Goal: Information Seeking & Learning: Learn about a topic

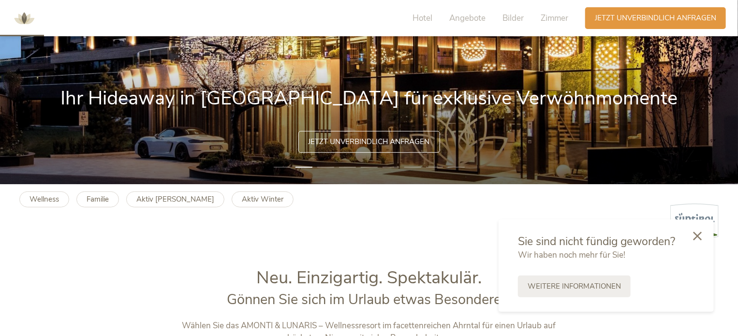
scroll to position [193, 0]
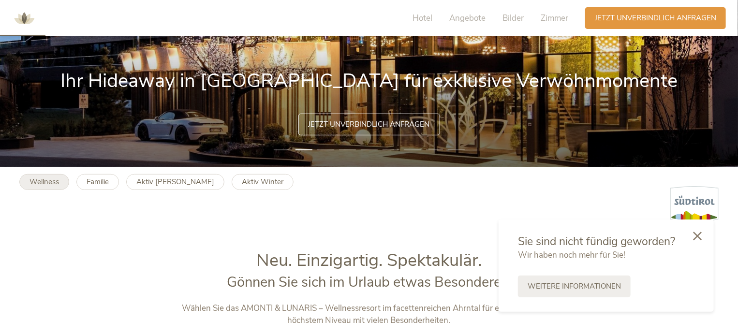
click at [44, 140] on b "Wellness" at bounding box center [43, 182] width 29 height 10
click at [85, 140] on link "Familie" at bounding box center [97, 182] width 43 height 16
click at [182, 140] on b "Aktiv Sommer" at bounding box center [175, 182] width 78 height 10
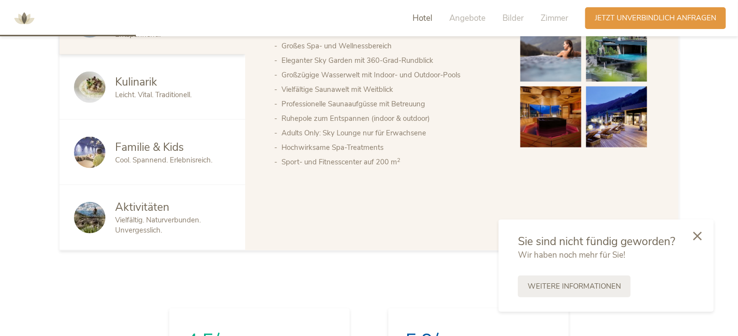
scroll to position [580, 0]
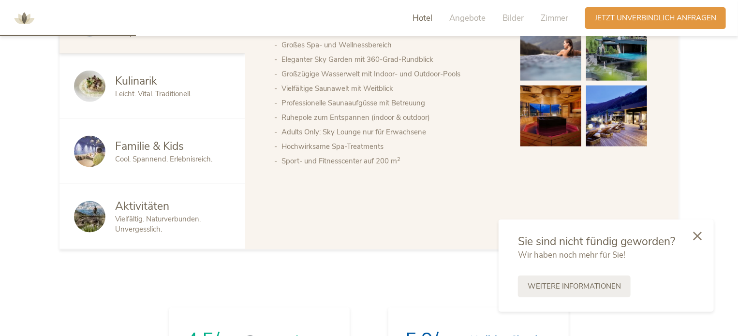
drag, startPoint x: 696, startPoint y: 234, endPoint x: 654, endPoint y: 217, distance: 45.7
click at [362, 140] on icon at bounding box center [697, 236] width 9 height 9
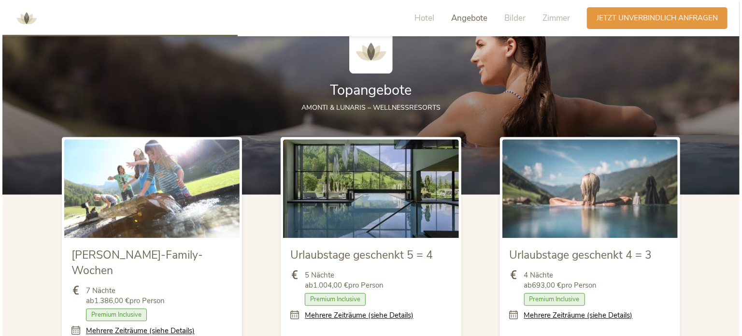
scroll to position [1063, 0]
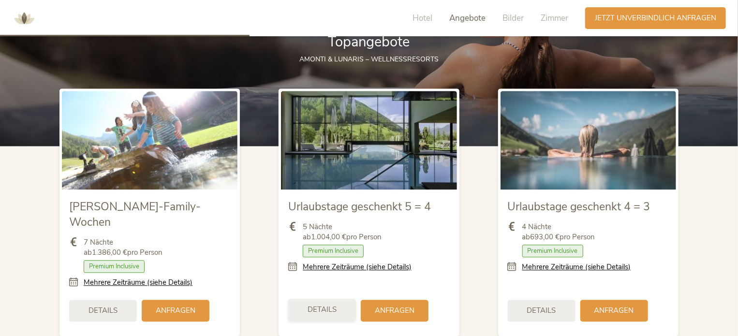
click at [334, 140] on span "Details" at bounding box center [321, 310] width 29 height 10
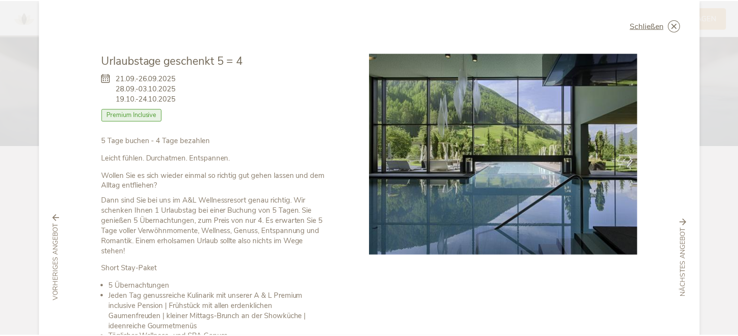
scroll to position [0, 0]
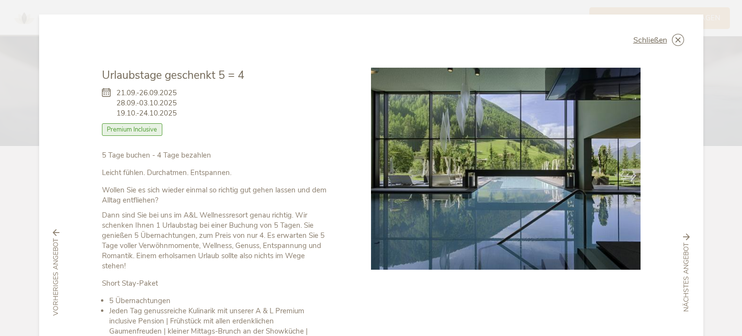
click at [15, 70] on div "Schließen Sommer-Family-Wochen 06.09.-25.10.2025 Halbpension" at bounding box center [371, 168] width 742 height 336
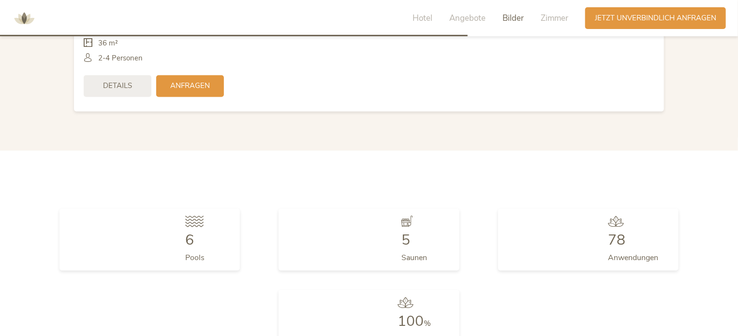
scroll to position [3146, 0]
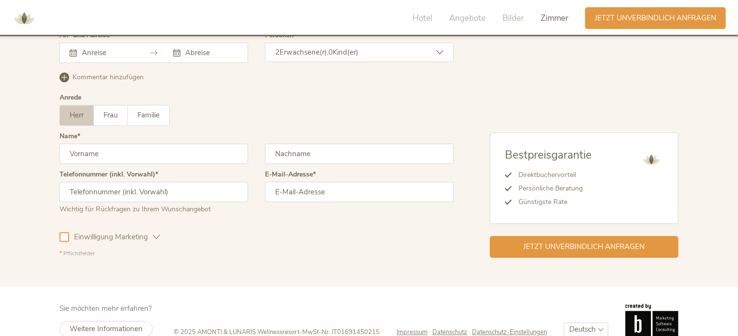
click at [362, 140] on select "Deutsch Italiano English" at bounding box center [586, 329] width 44 height 14
select select "/it/"
click at [362, 140] on select "Deutsch Italiano English" at bounding box center [586, 329] width 44 height 14
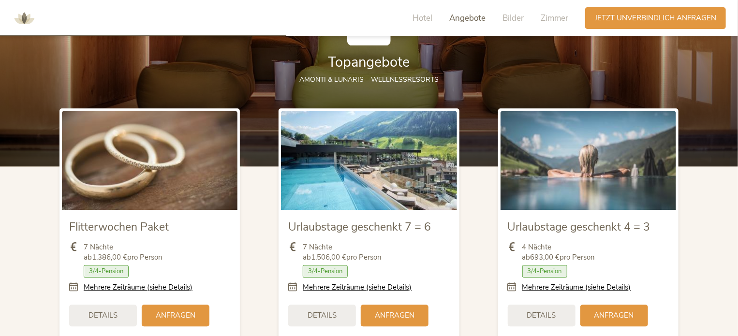
scroll to position [1160, 0]
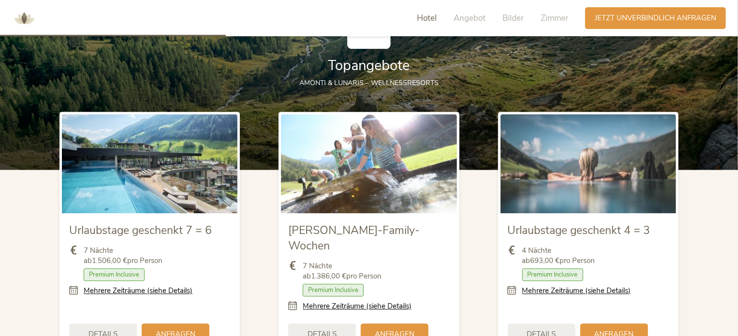
scroll to position [1063, 0]
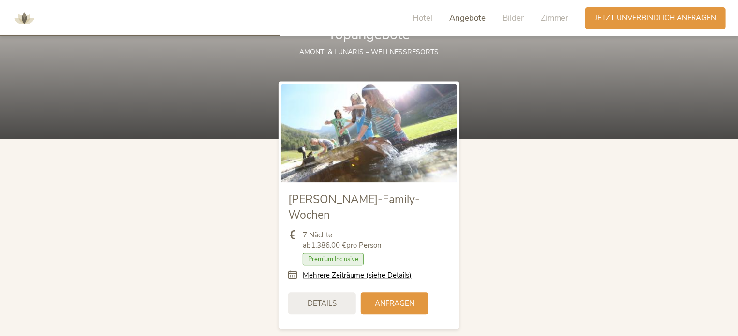
scroll to position [1112, 0]
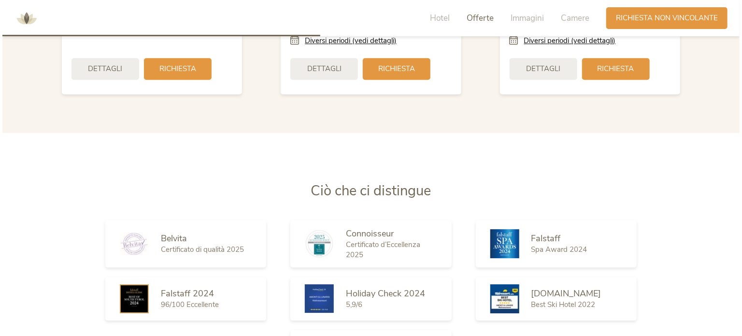
scroll to position [1112, 0]
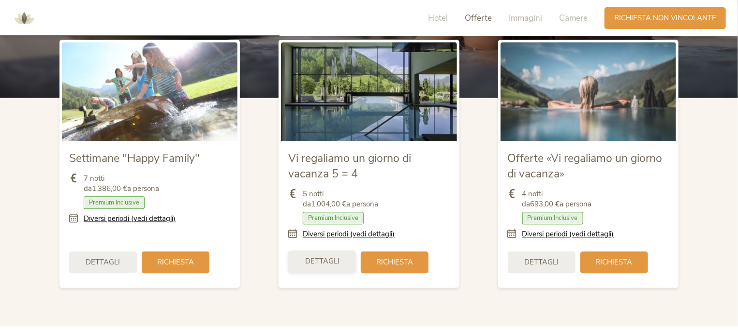
click at [328, 260] on span "Dettagli" at bounding box center [322, 261] width 34 height 10
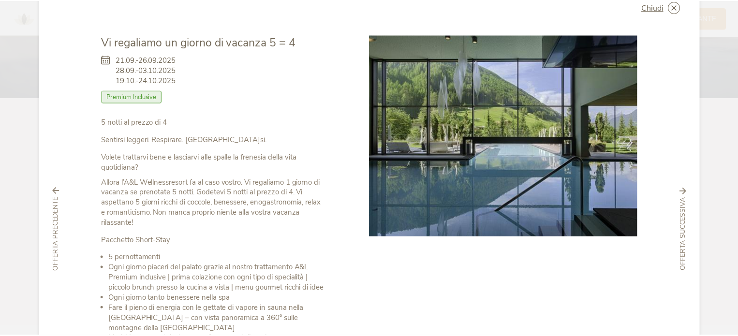
scroll to position [0, 0]
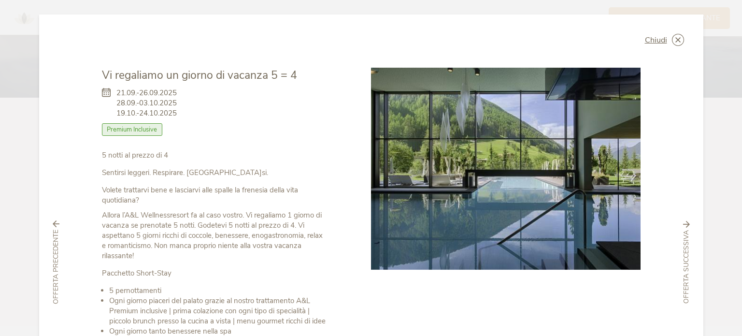
click at [7, 58] on div "Chiudi Settimane "Happy Family" 06.09.-25.10.2025 Mezza pensione" at bounding box center [371, 168] width 742 height 336
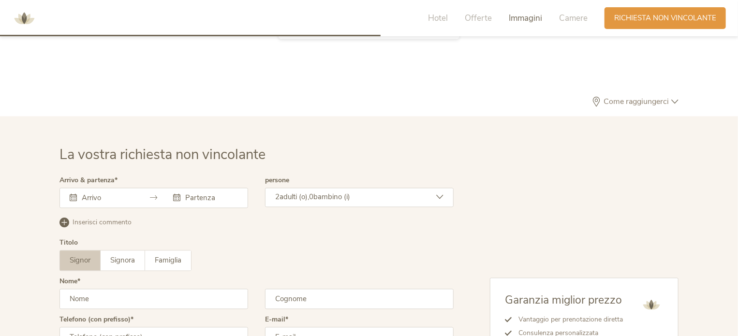
scroll to position [2935, 0]
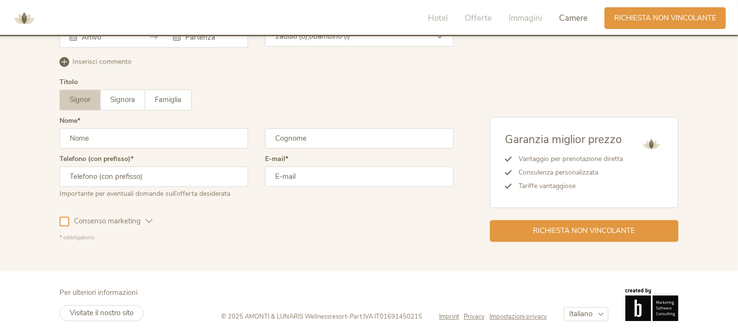
click at [575, 311] on select "Deutsch Italiano English" at bounding box center [586, 314] width 44 height 14
click at [584, 310] on select "Deutsch Italiano English" at bounding box center [586, 314] width 44 height 14
select select "/en/?gad_campaignid=8292744215&gad_source=1&gbraid=0AAAAACk0T9taoYwKRvFLTOBtzZ-…"
click at [564, 307] on select "Deutsch Italiano English" at bounding box center [586, 314] width 44 height 14
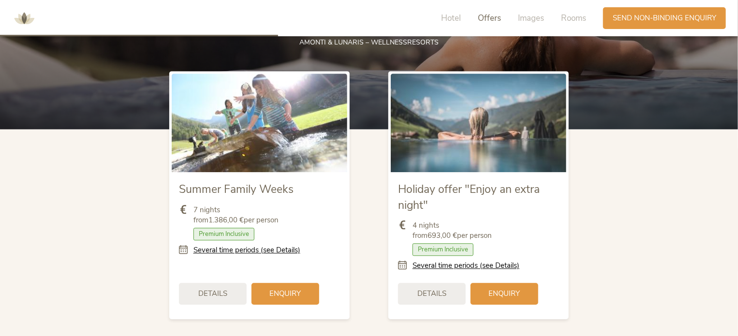
scroll to position [1063, 0]
